Goal: Information Seeking & Learning: Learn about a topic

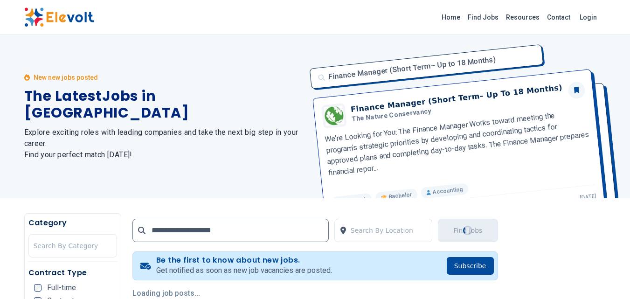
type input "**********"
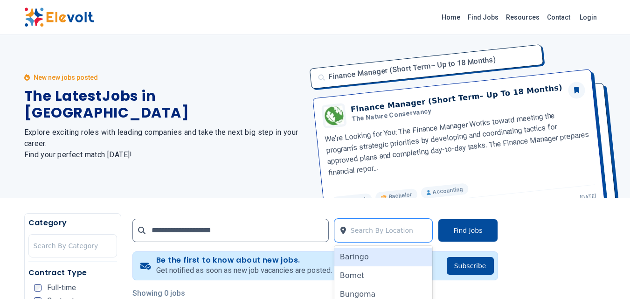
click at [361, 231] on div at bounding box center [389, 230] width 77 height 19
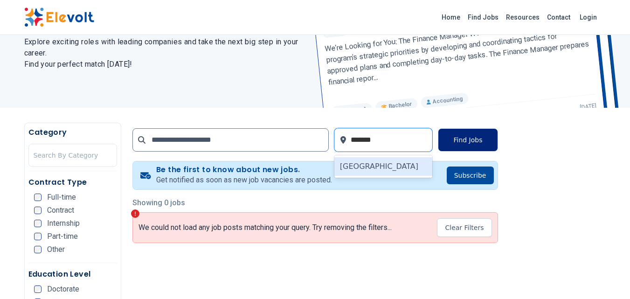
type input "*******"
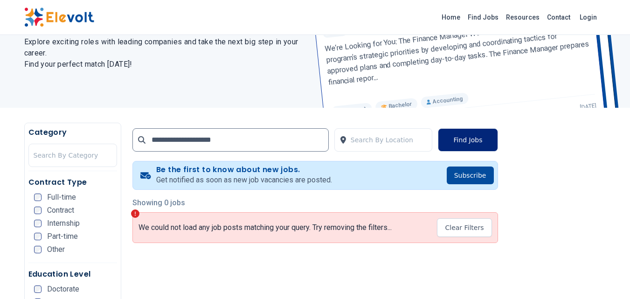
click at [467, 138] on button "Find Jobs" at bounding box center [468, 139] width 60 height 23
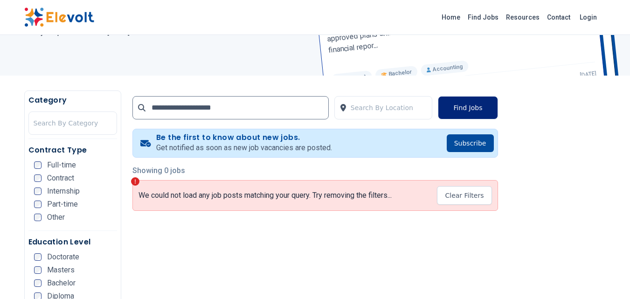
scroll to position [122, 0]
click at [246, 108] on input "**********" at bounding box center [231, 108] width 196 height 23
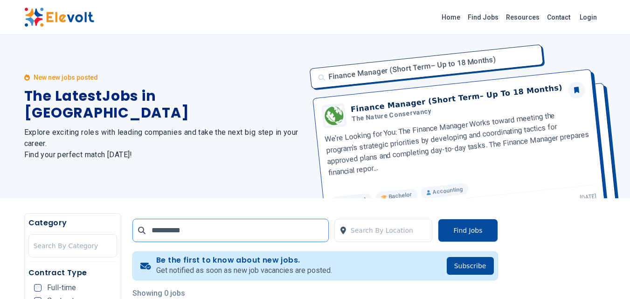
click button "submit" at bounding box center [0, 0] width 0 height 0
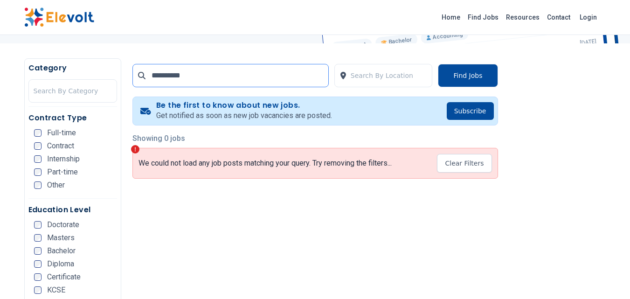
scroll to position [156, 0]
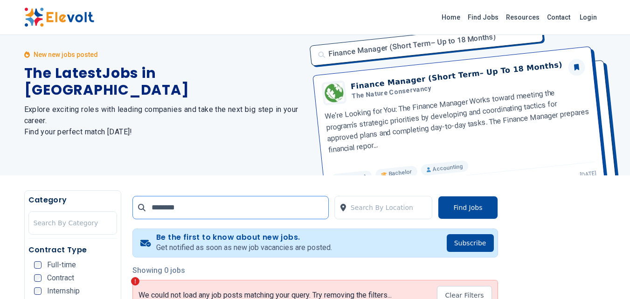
scroll to position [6, 0]
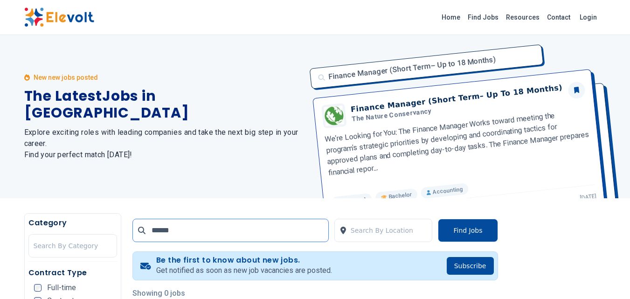
click button "submit" at bounding box center [0, 0] width 0 height 0
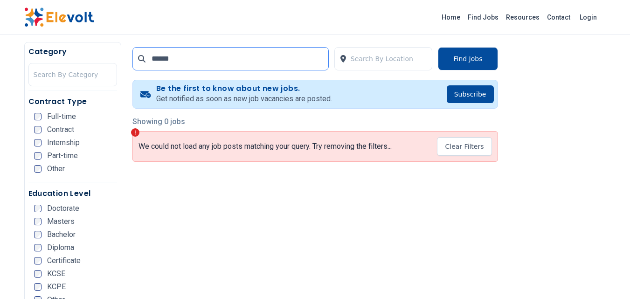
scroll to position [173, 0]
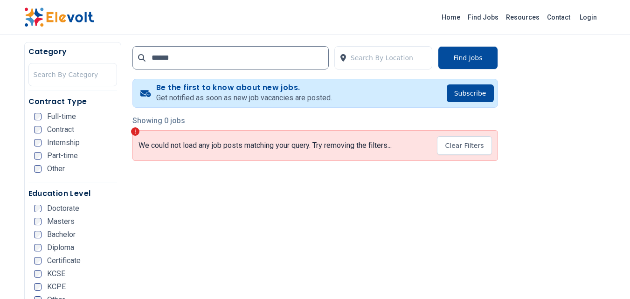
click at [141, 58] on icon at bounding box center [141, 57] width 7 height 7
click at [189, 56] on input "*****" at bounding box center [231, 57] width 196 height 23
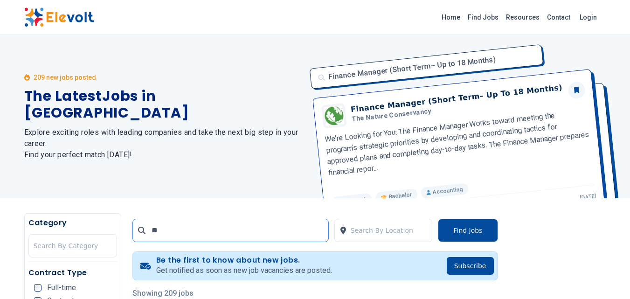
type input "*"
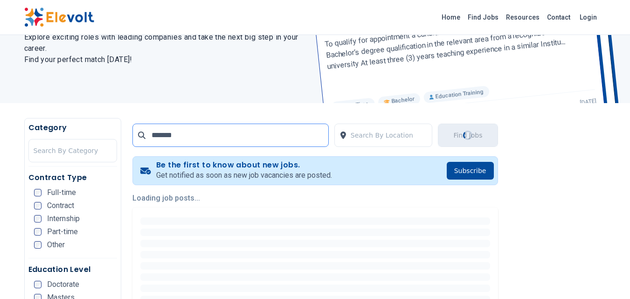
scroll to position [96, 0]
click at [73, 233] on span "Part-time" at bounding box center [62, 231] width 31 height 7
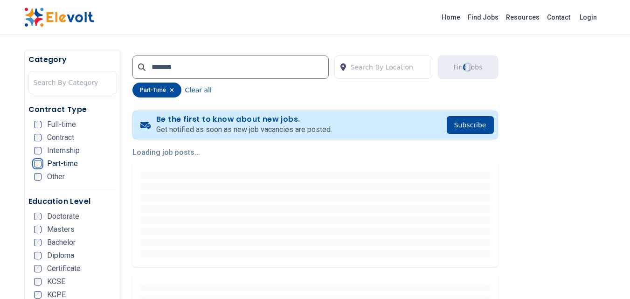
scroll to position [164, 0]
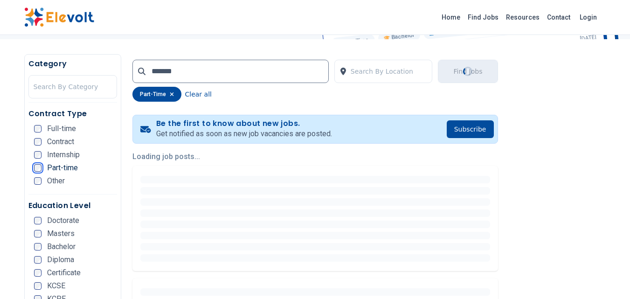
scroll to position [160, 0]
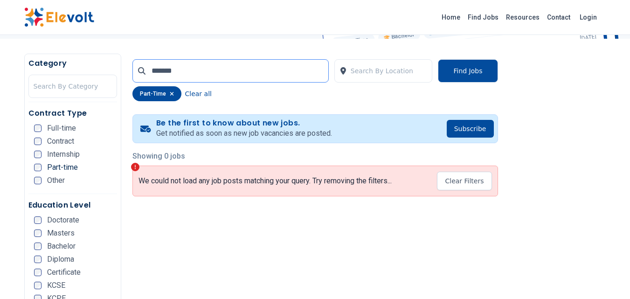
click at [262, 78] on input "*******" at bounding box center [231, 70] width 196 height 23
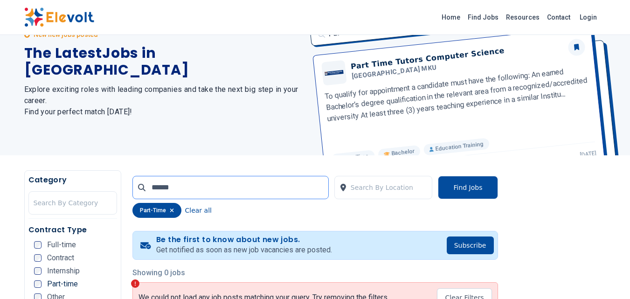
scroll to position [0, 0]
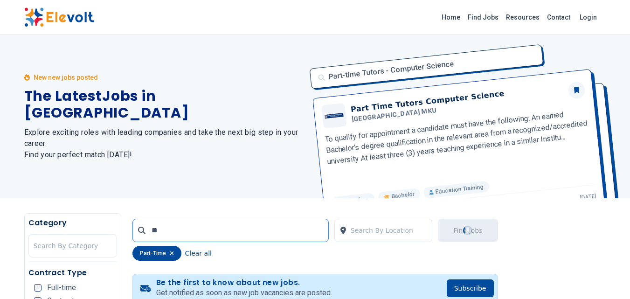
type input "*"
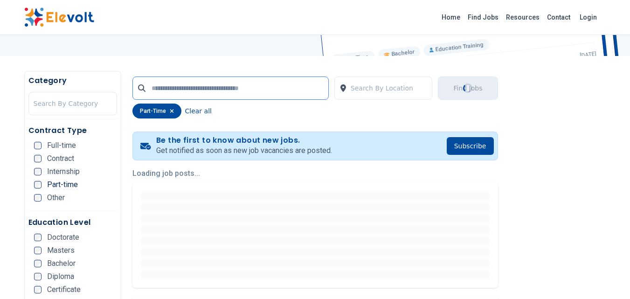
scroll to position [143, 0]
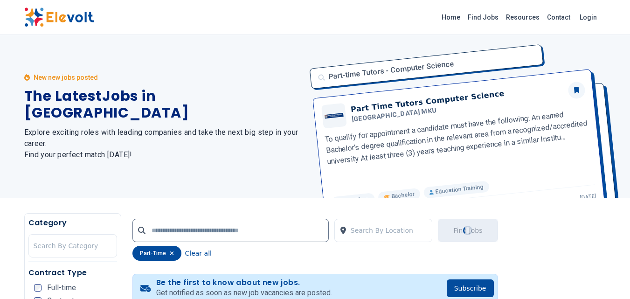
click at [50, 171] on div "New new jobs posted The Latest Jobs in Kenya Explore exciting roles with leadin…" at bounding box center [164, 116] width 280 height 163
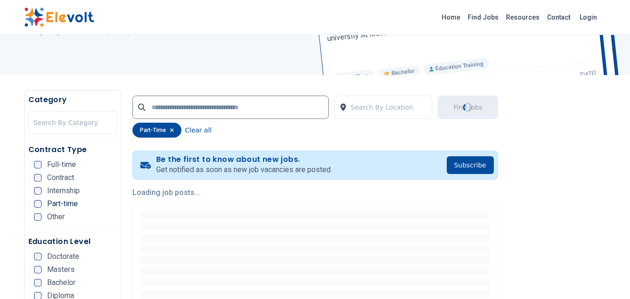
scroll to position [124, 0]
click at [47, 195] on ul "Full-time Contract Internship Part-time Other" at bounding box center [75, 193] width 83 height 65
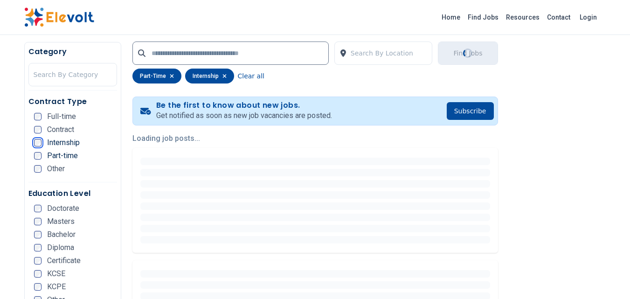
scroll to position [178, 0]
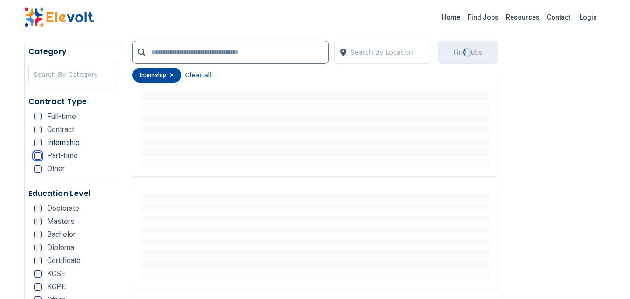
scroll to position [254, 0]
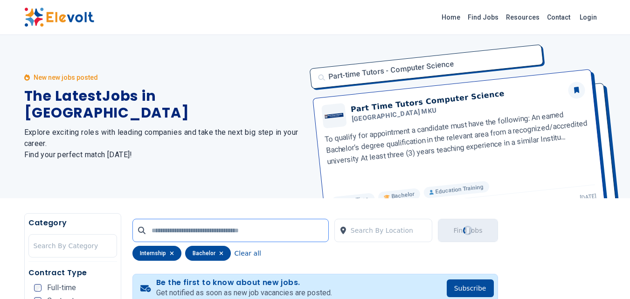
click at [171, 229] on input "text" at bounding box center [231, 230] width 196 height 23
type input "*******"
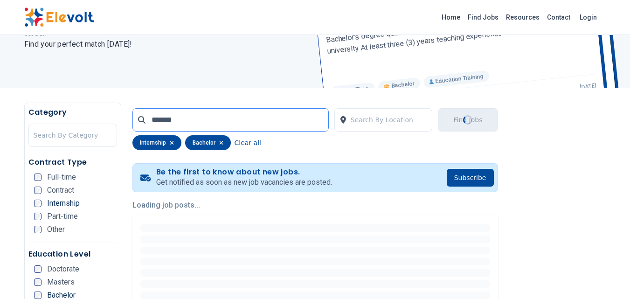
scroll to position [111, 0]
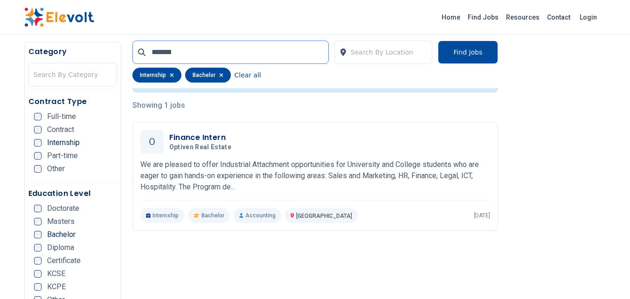
scroll to position [212, 0]
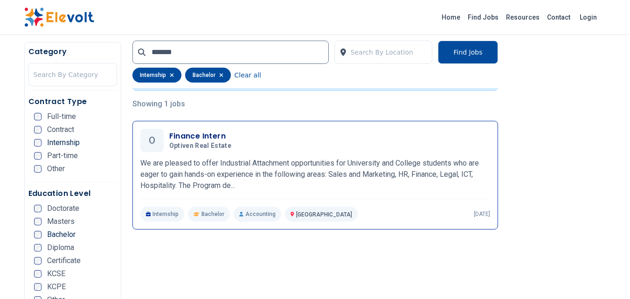
click at [297, 167] on p "We are pleased to offer Industrial Attachment opportunities for University and …" at bounding box center [315, 175] width 350 height 34
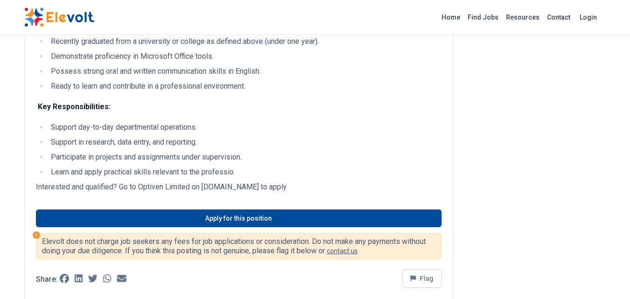
scroll to position [228, 0]
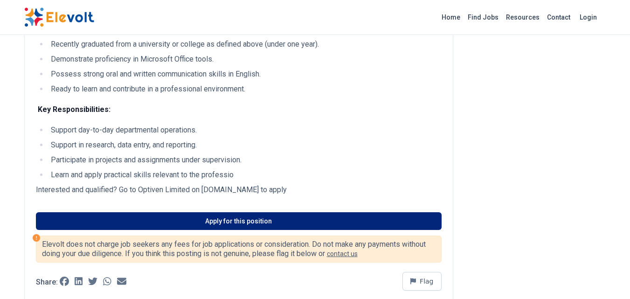
click at [313, 218] on link "Apply for this position" at bounding box center [239, 221] width 406 height 18
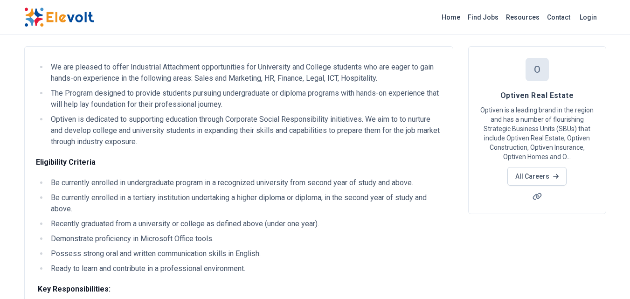
scroll to position [0, 0]
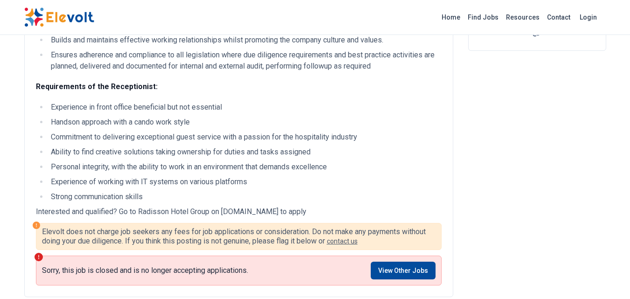
scroll to position [211, 0]
